Goal: Transaction & Acquisition: Purchase product/service

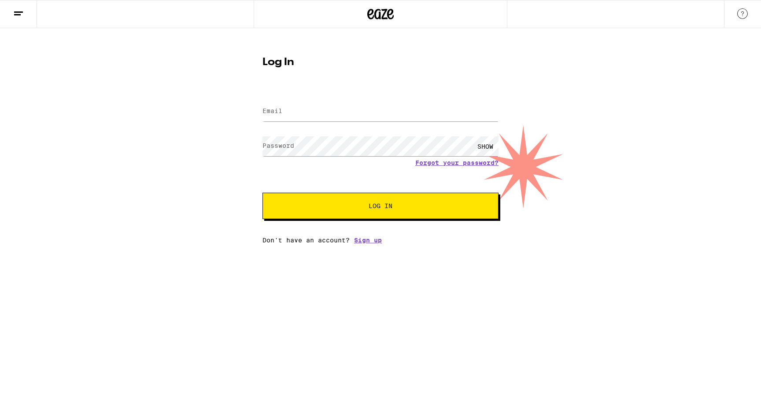
click at [494, 111] on span at bounding box center [493, 111] width 7 height 7
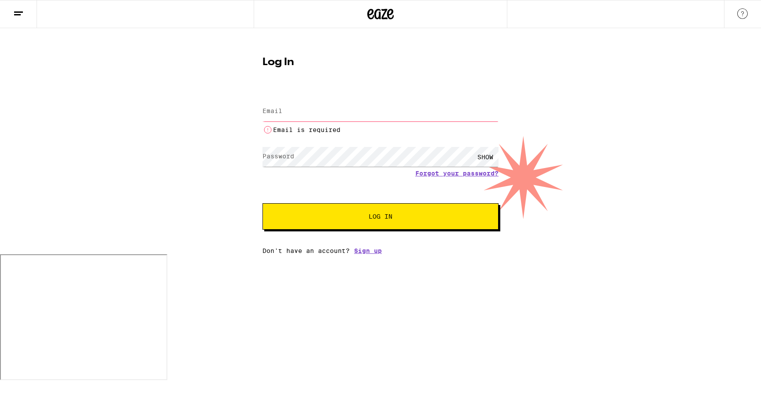
type input "[PERSON_NAME][EMAIL_ADDRESS][PERSON_NAME][DOMAIN_NAME]"
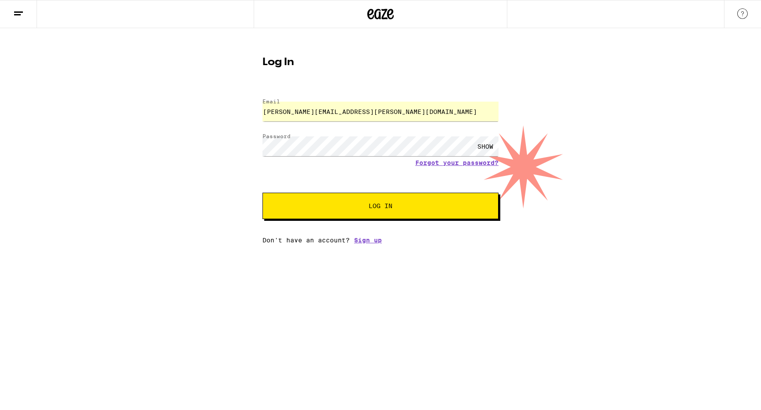
click at [396, 206] on span "Log In" at bounding box center [380, 206] width 165 height 6
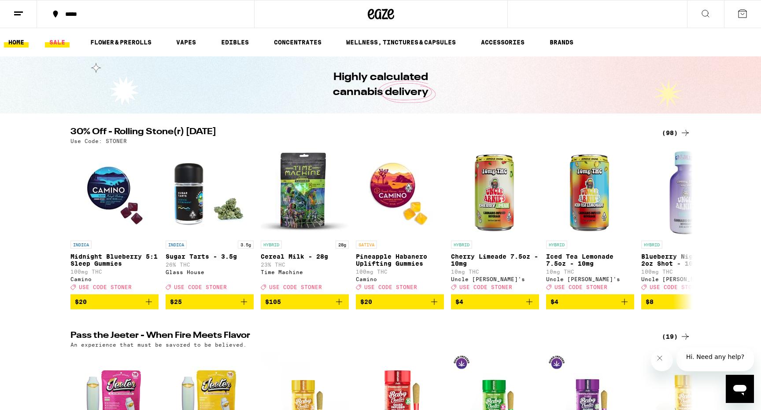
click at [58, 43] on link "SALE" at bounding box center [57, 42] width 25 height 11
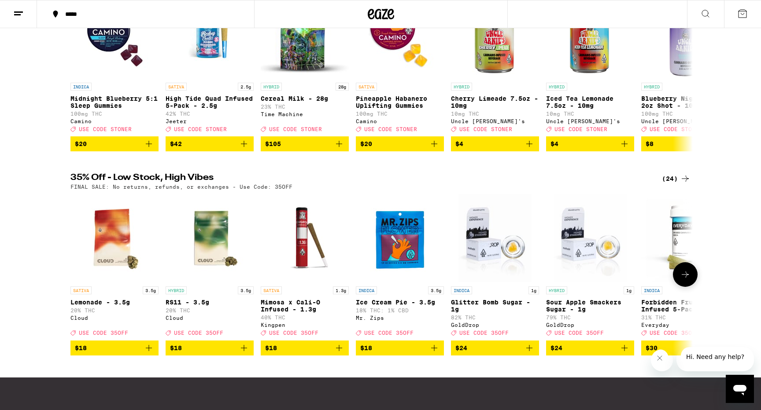
scroll to position [159, 0]
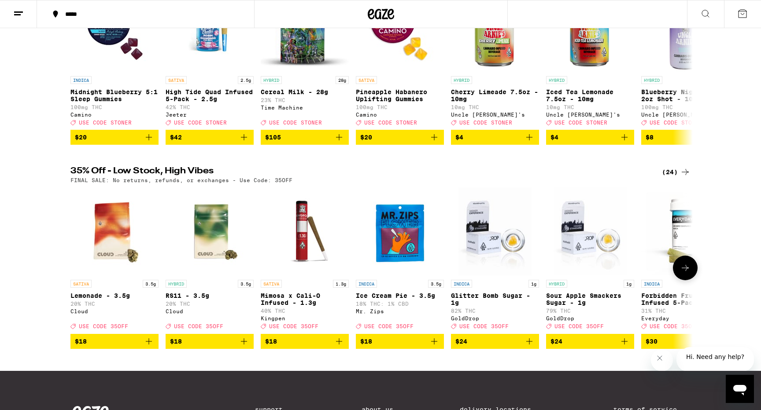
click at [247, 347] on icon "Add to bag" at bounding box center [244, 341] width 11 height 11
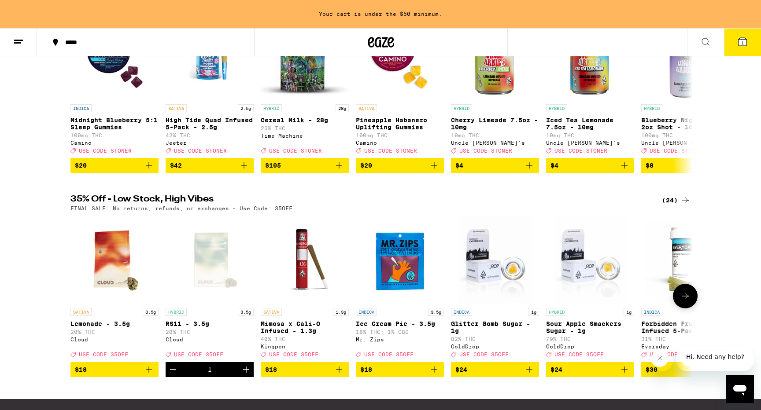
scroll to position [188, 0]
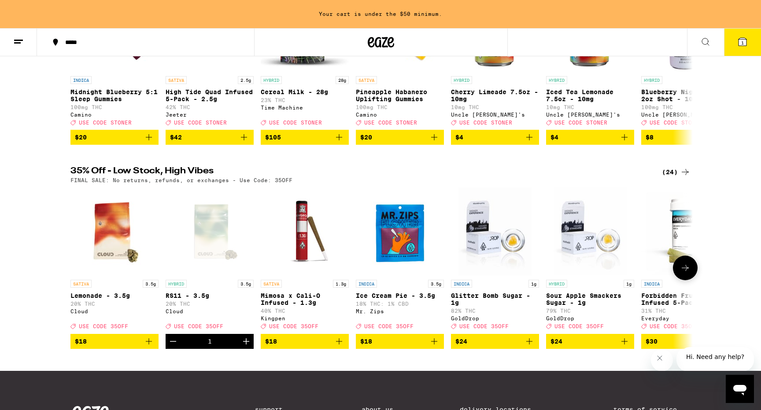
click at [339, 345] on icon "Add to bag" at bounding box center [339, 342] width 6 height 6
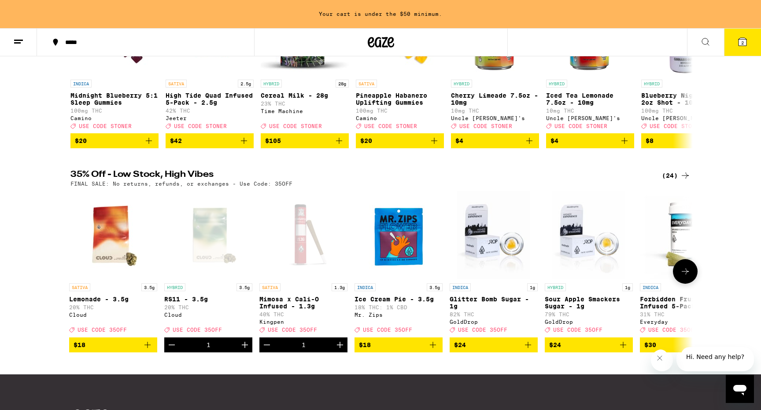
scroll to position [0, 0]
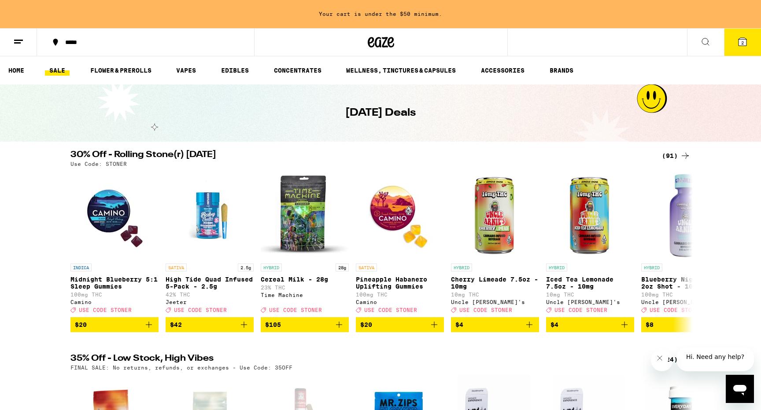
click at [674, 162] on div "Use Code: STONER" at bounding box center [380, 164] width 620 height 6
click at [682, 156] on icon at bounding box center [685, 156] width 7 height 6
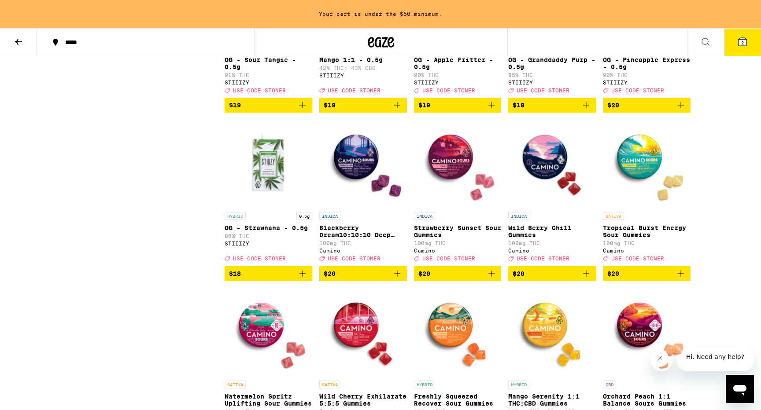
scroll to position [878, 0]
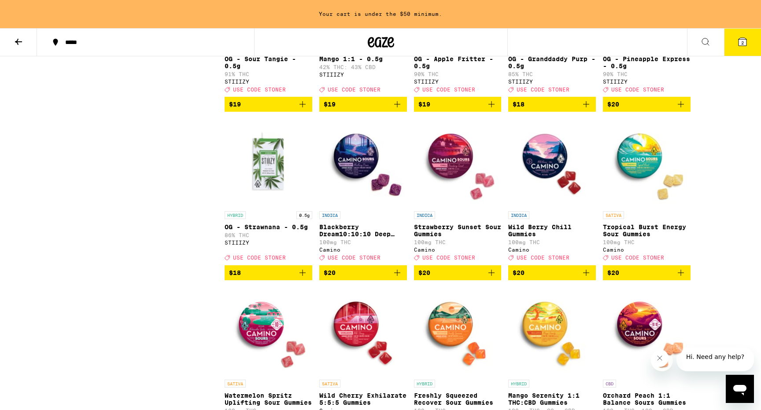
click at [396, 278] on icon "Add to bag" at bounding box center [397, 273] width 11 height 11
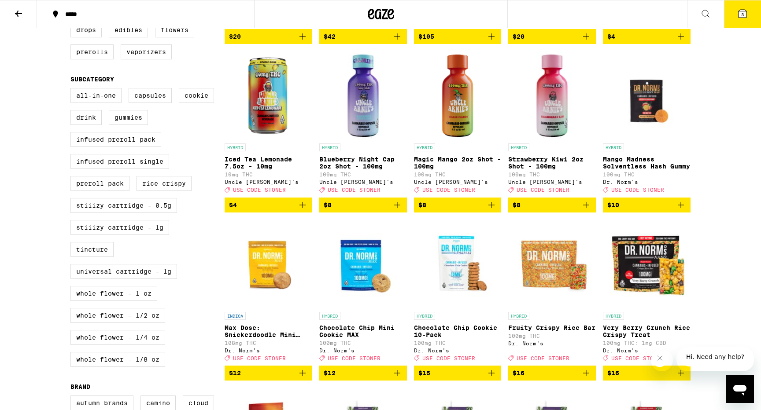
scroll to position [247, 0]
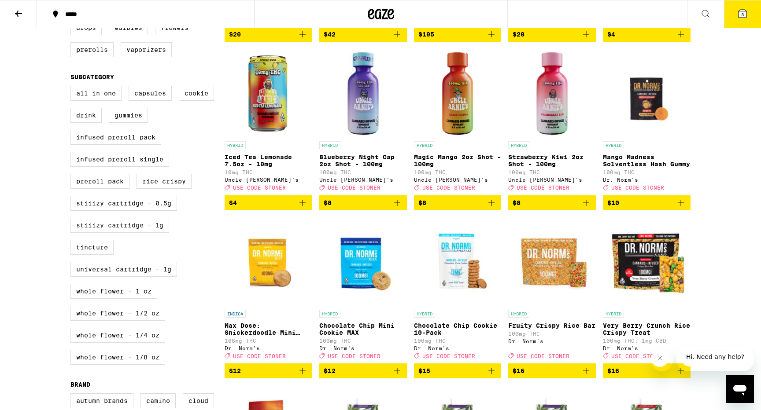
click at [141, 233] on label "STIIIZY Cartridge - 1g" at bounding box center [119, 225] width 99 height 15
click at [73, 88] on input "STIIIZY Cartridge - 1g" at bounding box center [72, 87] width 0 height 0
checkbox input "true"
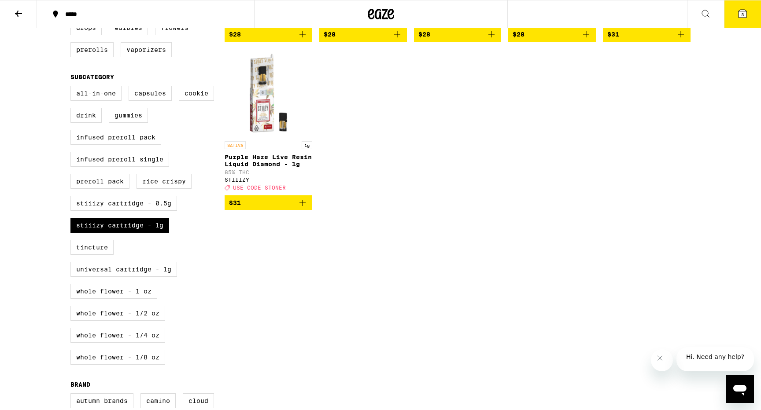
click at [303, 208] on icon "Add to bag" at bounding box center [302, 203] width 11 height 11
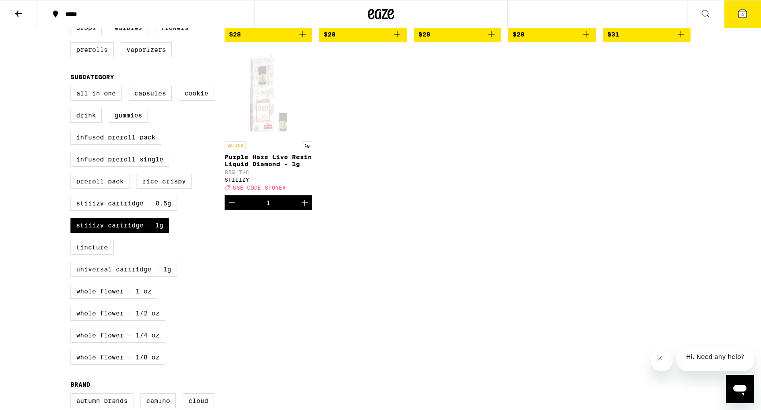
click at [142, 277] on label "Universal Cartridge - 1g" at bounding box center [123, 269] width 107 height 15
click at [73, 88] on input "Universal Cartridge - 1g" at bounding box center [72, 87] width 0 height 0
checkbox input "true"
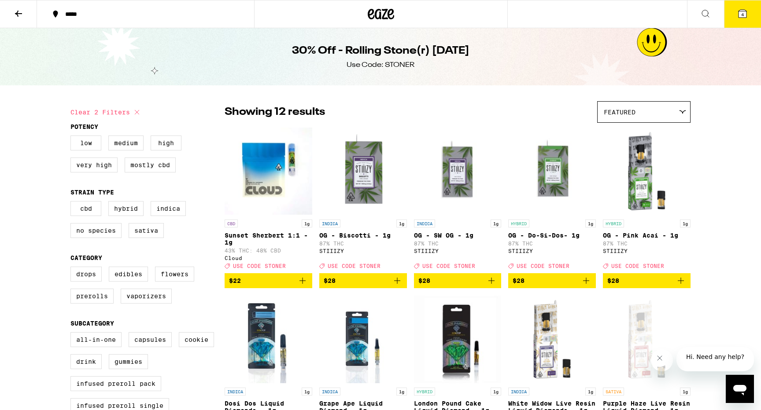
click at [741, 13] on span "4" at bounding box center [742, 14] width 3 height 5
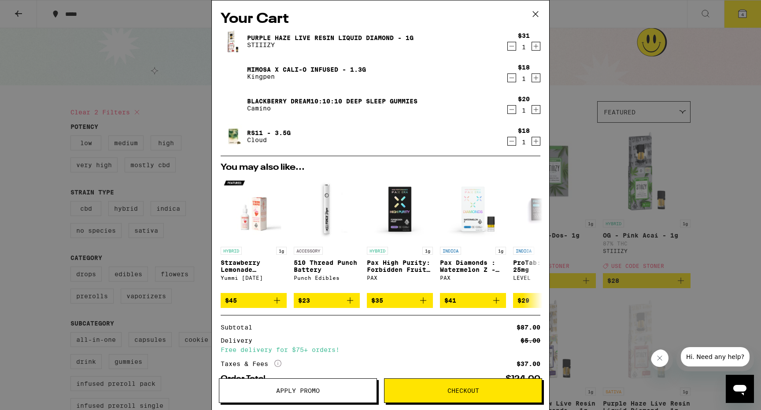
click at [143, 50] on div "Your Cart Purple Haze Live Resin Liquid Diamond - 1g STIIIZY $31 1 Mimosa x Cal…" at bounding box center [380, 205] width 761 height 410
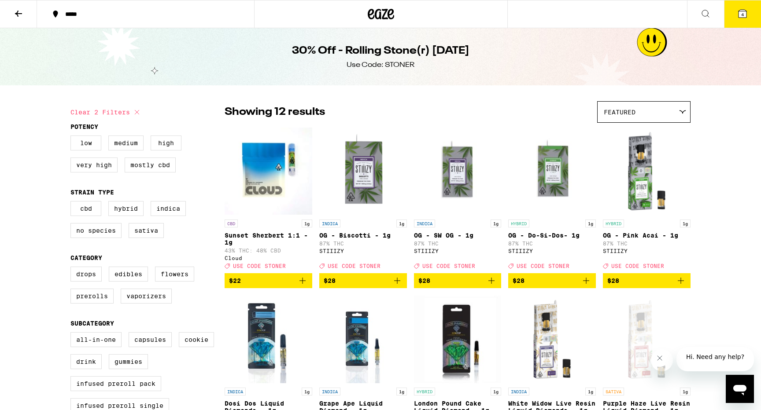
click at [18, 12] on icon at bounding box center [18, 13] width 11 height 11
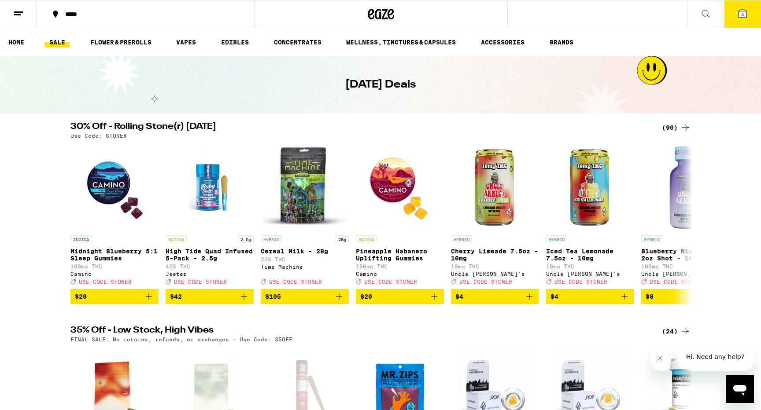
click at [55, 41] on link "SALE" at bounding box center [57, 42] width 25 height 11
click at [59, 42] on link "SALE" at bounding box center [57, 42] width 25 height 11
click at [743, 12] on span "4" at bounding box center [742, 14] width 3 height 5
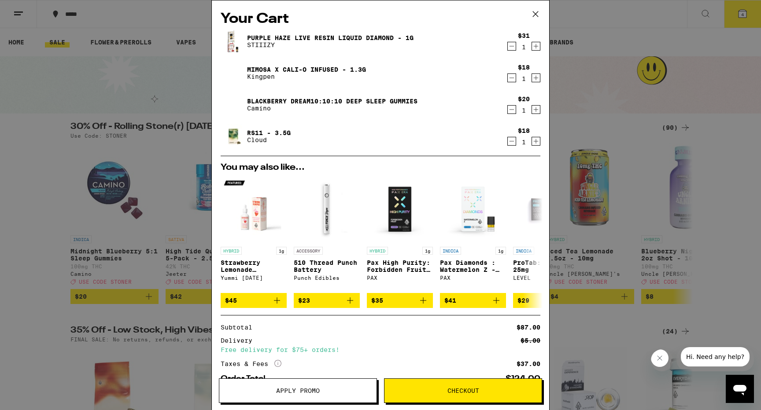
click at [318, 389] on span "Apply Promo" at bounding box center [298, 391] width 44 height 6
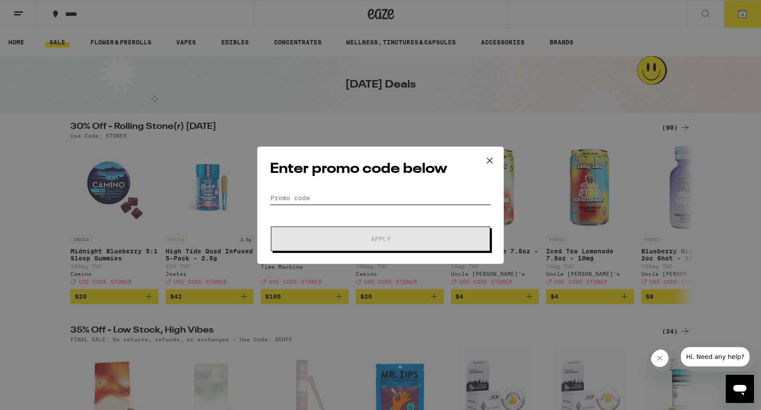
click at [297, 199] on input "Promo Code" at bounding box center [380, 198] width 221 height 13
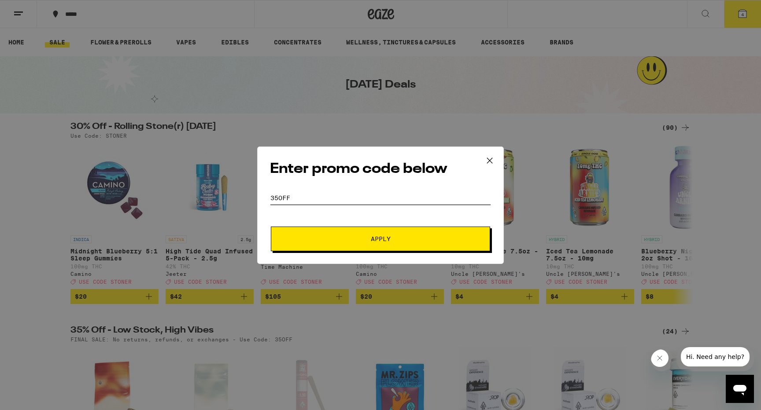
type input "35off"
click at [363, 242] on button "Apply" at bounding box center [380, 239] width 219 height 25
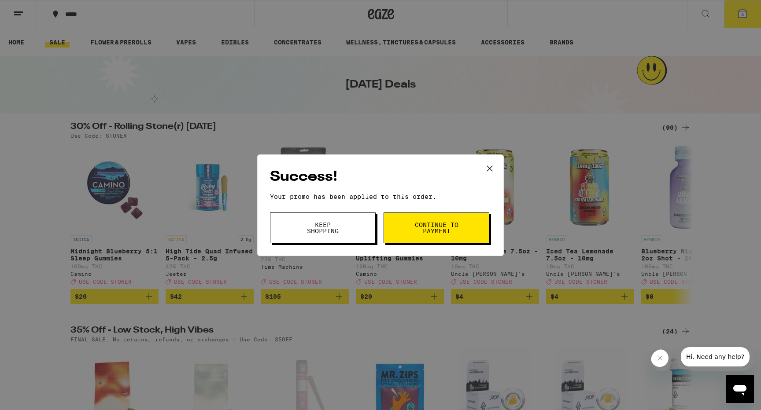
click at [433, 222] on span "Continue to payment" at bounding box center [436, 228] width 45 height 12
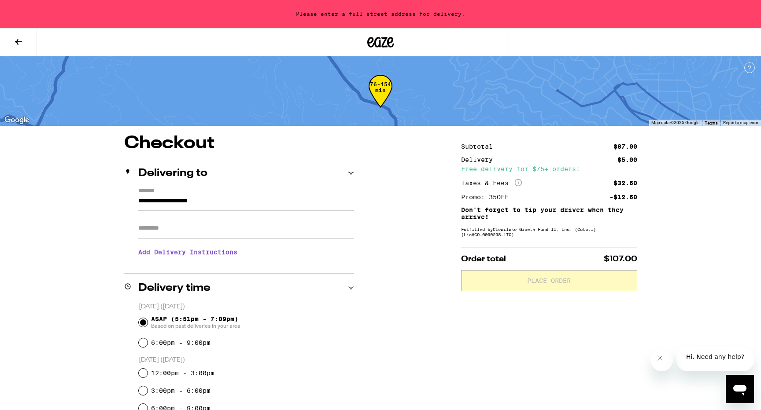
click at [20, 40] on icon at bounding box center [18, 42] width 11 height 11
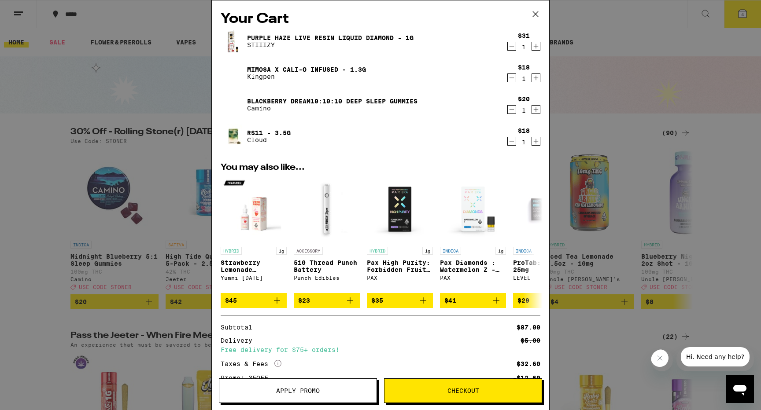
click at [299, 391] on span "Apply Promo" at bounding box center [298, 391] width 44 height 6
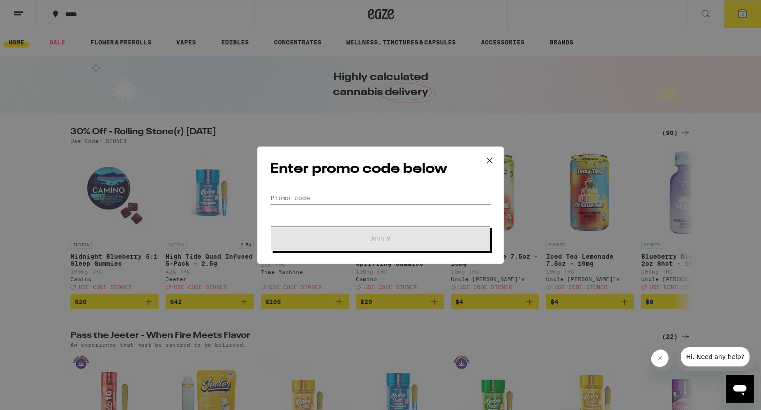
click at [295, 196] on input "Promo Code" at bounding box center [380, 198] width 221 height 13
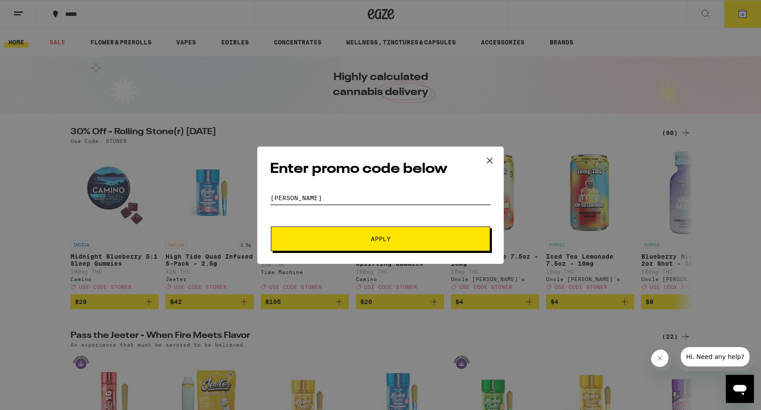
type input "[PERSON_NAME]"
click at [418, 239] on span "Apply" at bounding box center [380, 239] width 158 height 6
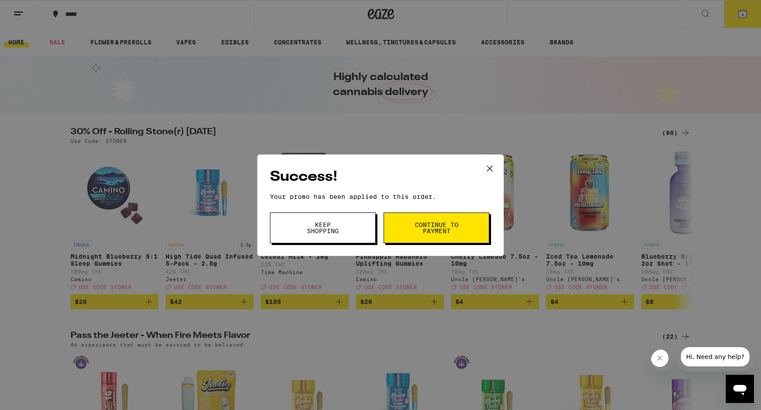
click at [450, 225] on span "Continue to payment" at bounding box center [436, 228] width 45 height 12
click at [320, 223] on span "Keep Shopping" at bounding box center [322, 228] width 45 height 12
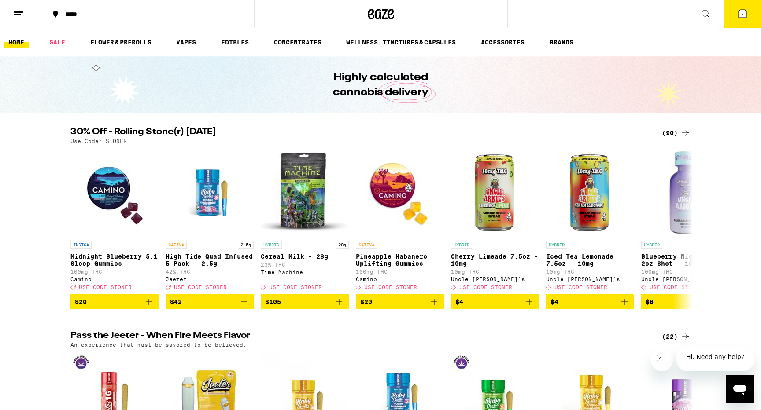
click at [740, 15] on icon at bounding box center [742, 14] width 8 height 8
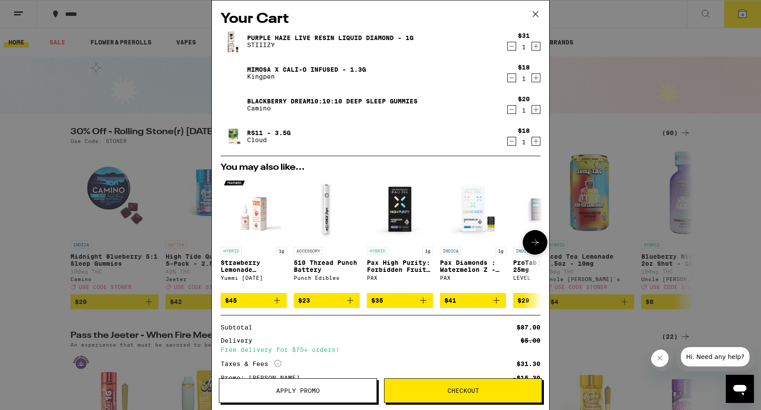
click at [350, 302] on icon "Add to bag" at bounding box center [350, 301] width 6 height 6
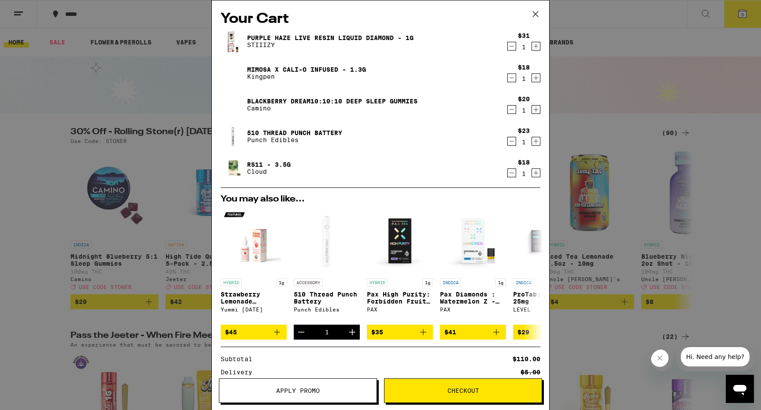
click at [535, 13] on icon at bounding box center [535, 13] width 13 height 13
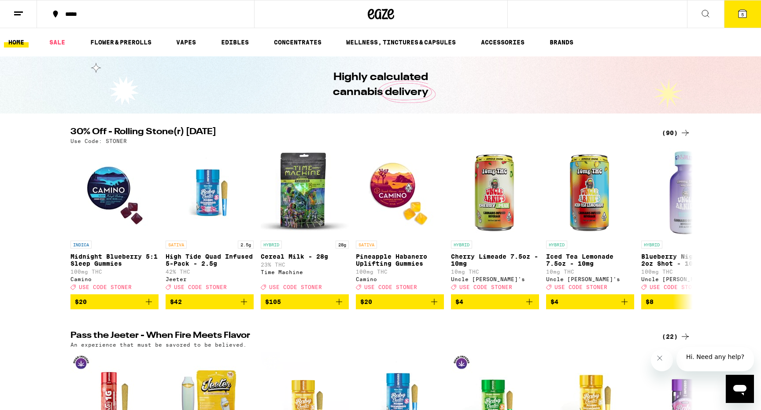
click at [744, 13] on span "5" at bounding box center [742, 14] width 3 height 5
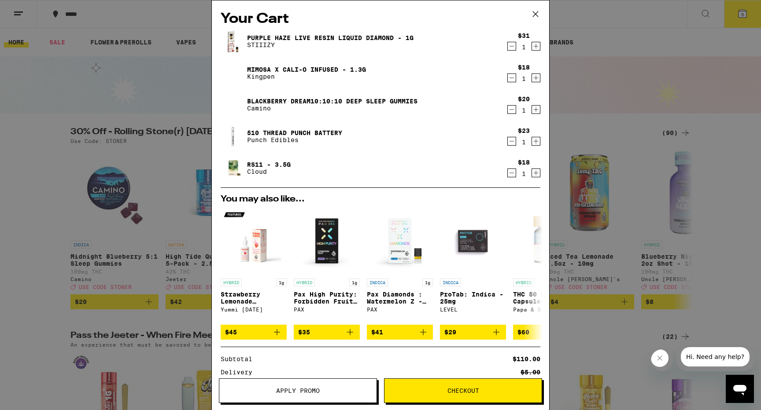
click at [511, 45] on icon "Decrement" at bounding box center [512, 46] width 8 height 11
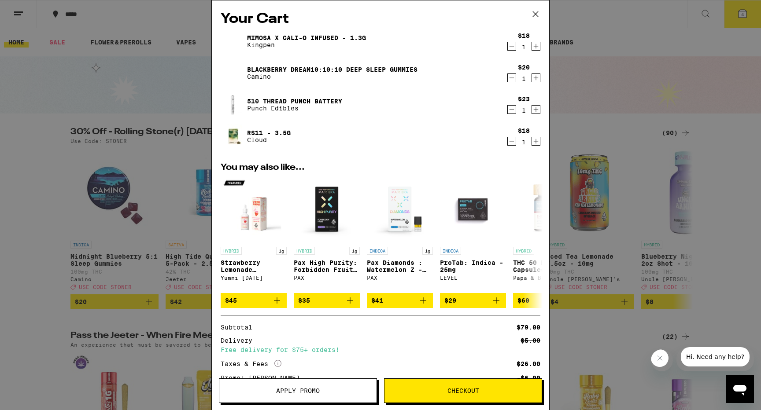
click at [430, 387] on button "Checkout" at bounding box center [463, 391] width 158 height 25
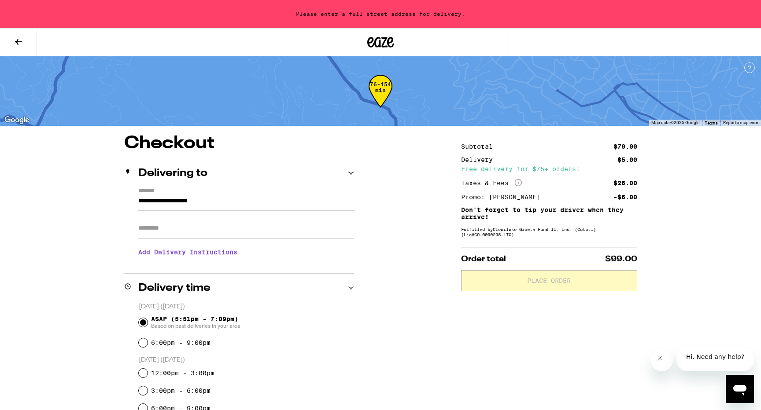
click at [138, 199] on input "**********" at bounding box center [246, 203] width 216 height 15
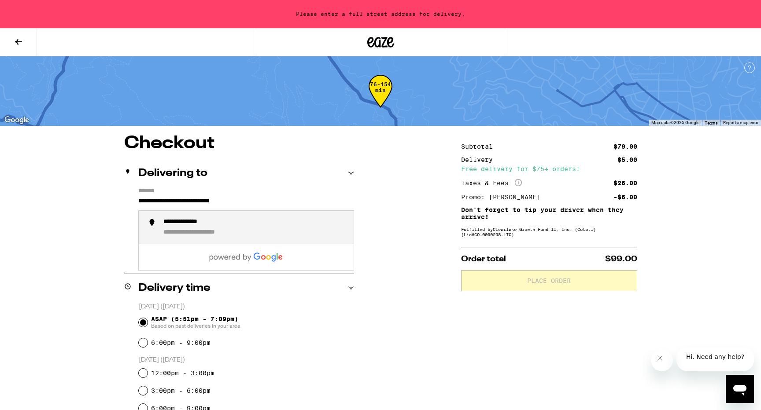
click at [195, 236] on div "**********" at bounding box center [209, 233] width 92 height 8
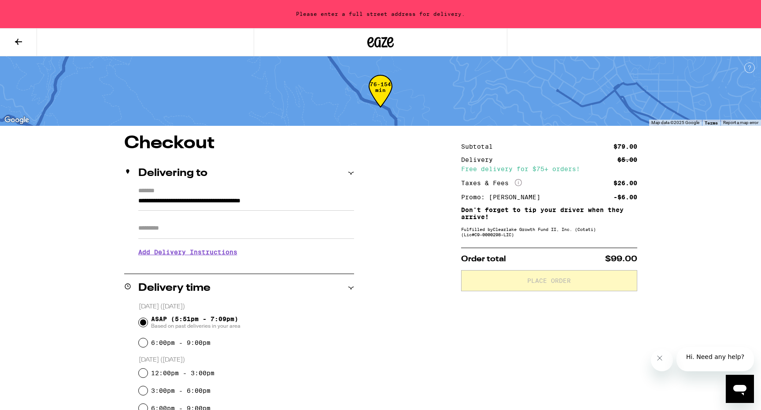
type input "**********"
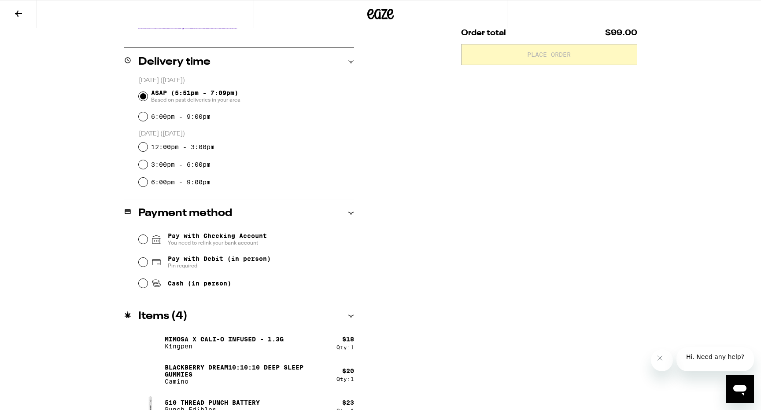
scroll to position [206, 0]
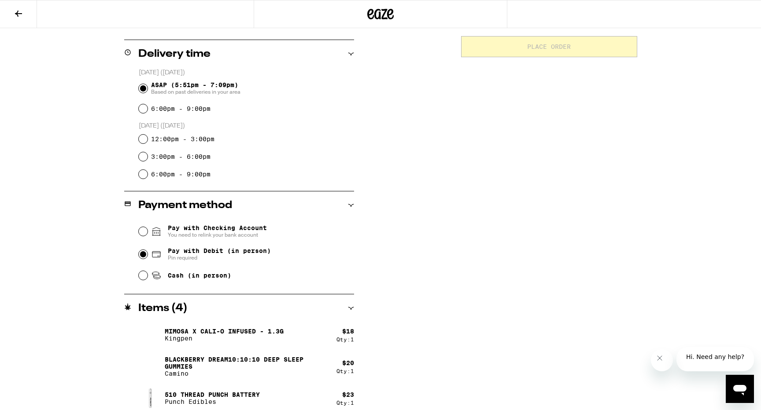
click at [143, 255] on input "Pay with Debit (in person) Pin required" at bounding box center [143, 254] width 9 height 9
radio input "true"
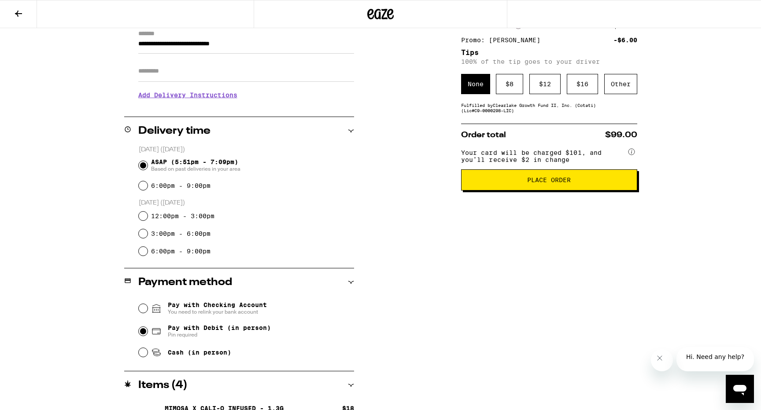
scroll to position [131, 0]
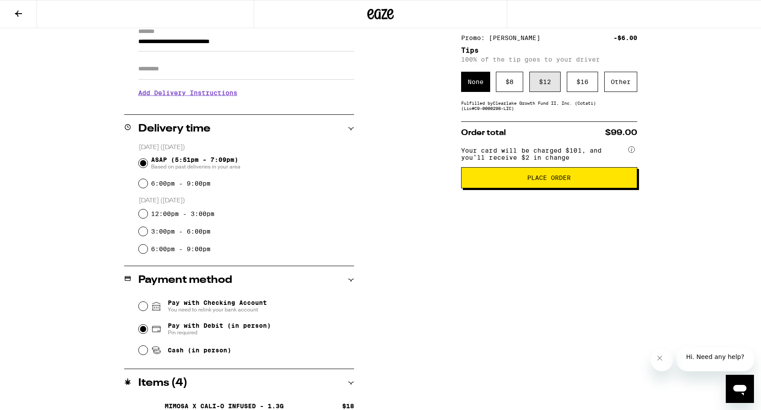
click at [542, 89] on div "$ 12" at bounding box center [544, 82] width 31 height 20
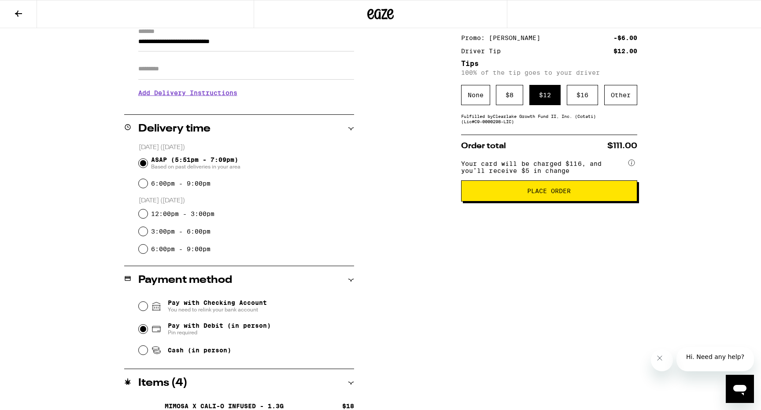
click at [520, 194] on span "Place Order" at bounding box center [548, 191] width 161 height 6
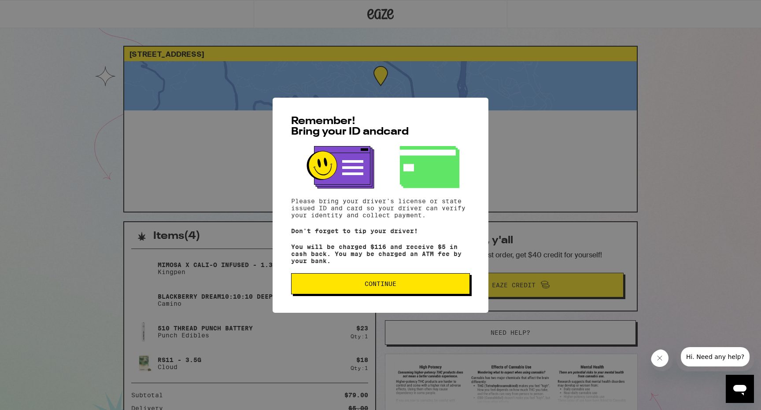
click at [389, 286] on span "Continue" at bounding box center [381, 284] width 32 height 6
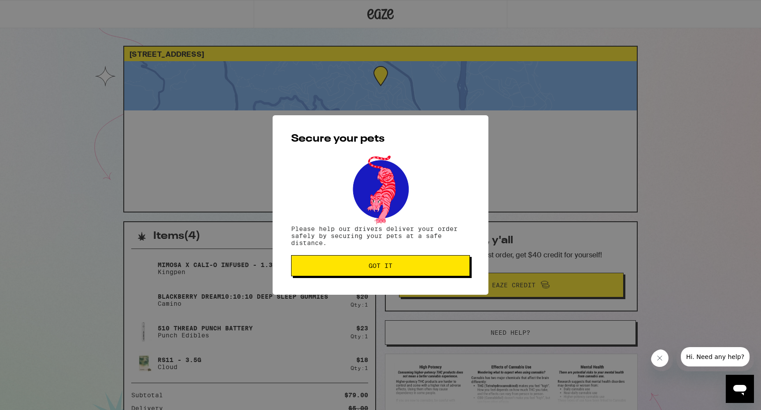
click at [383, 266] on span "Got it" at bounding box center [381, 266] width 24 height 6
